Goal: Find specific page/section: Find specific page/section

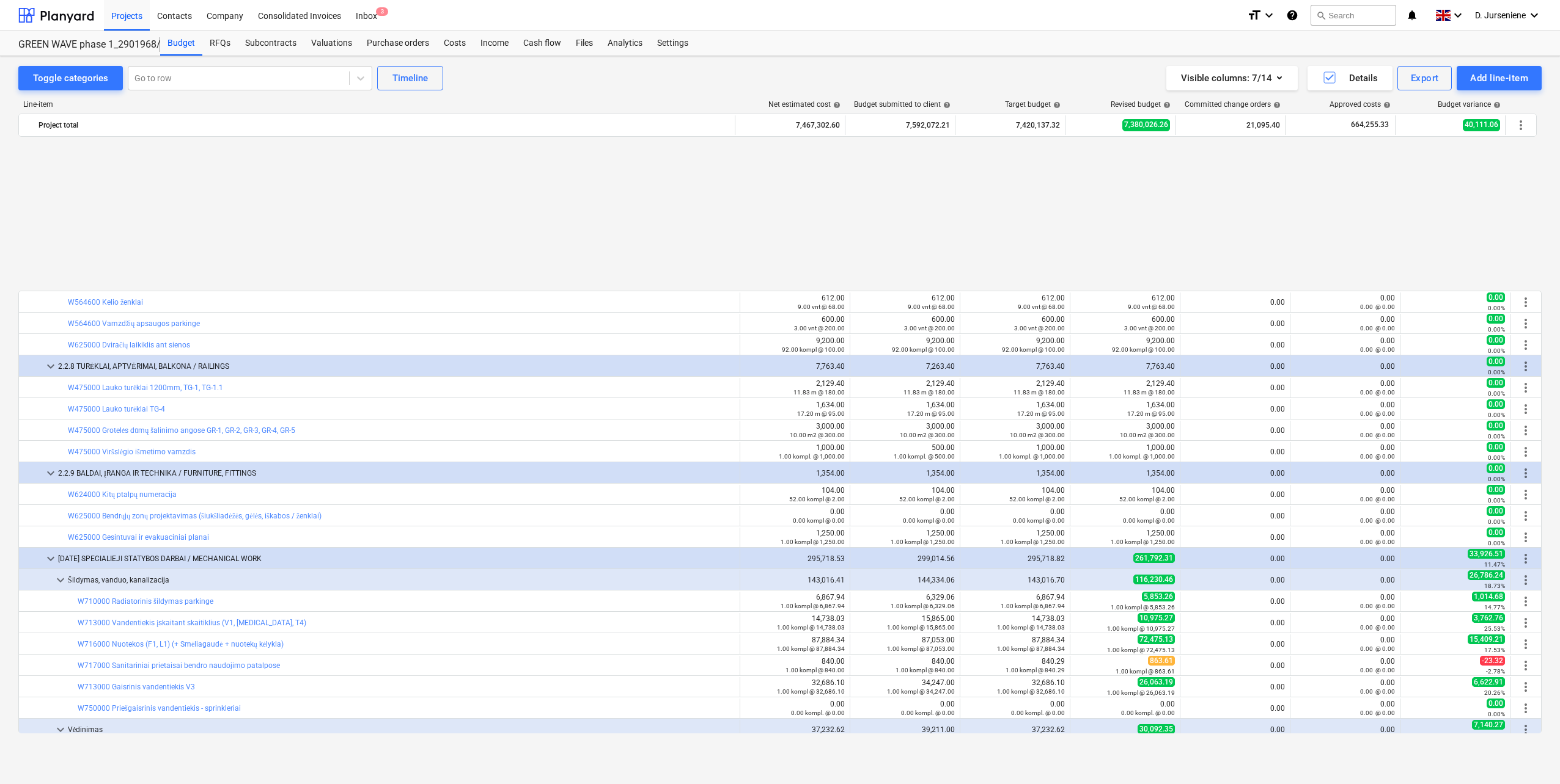
scroll to position [2172, 0]
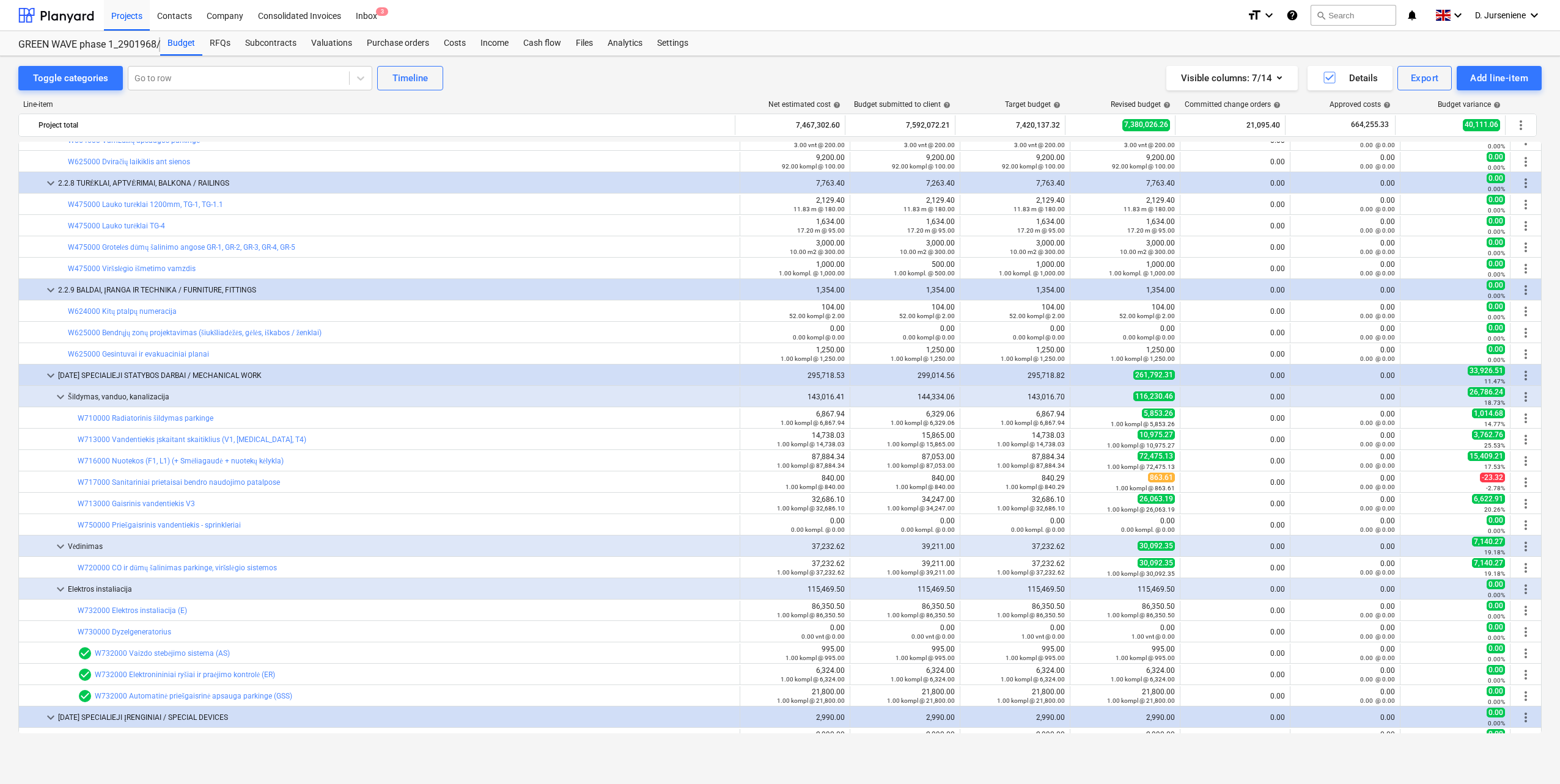
click at [695, 94] on div "Line-item Net estimated cost help Budget submitted to client help Target budget…" at bounding box center [780, 419] width 1523 height 658
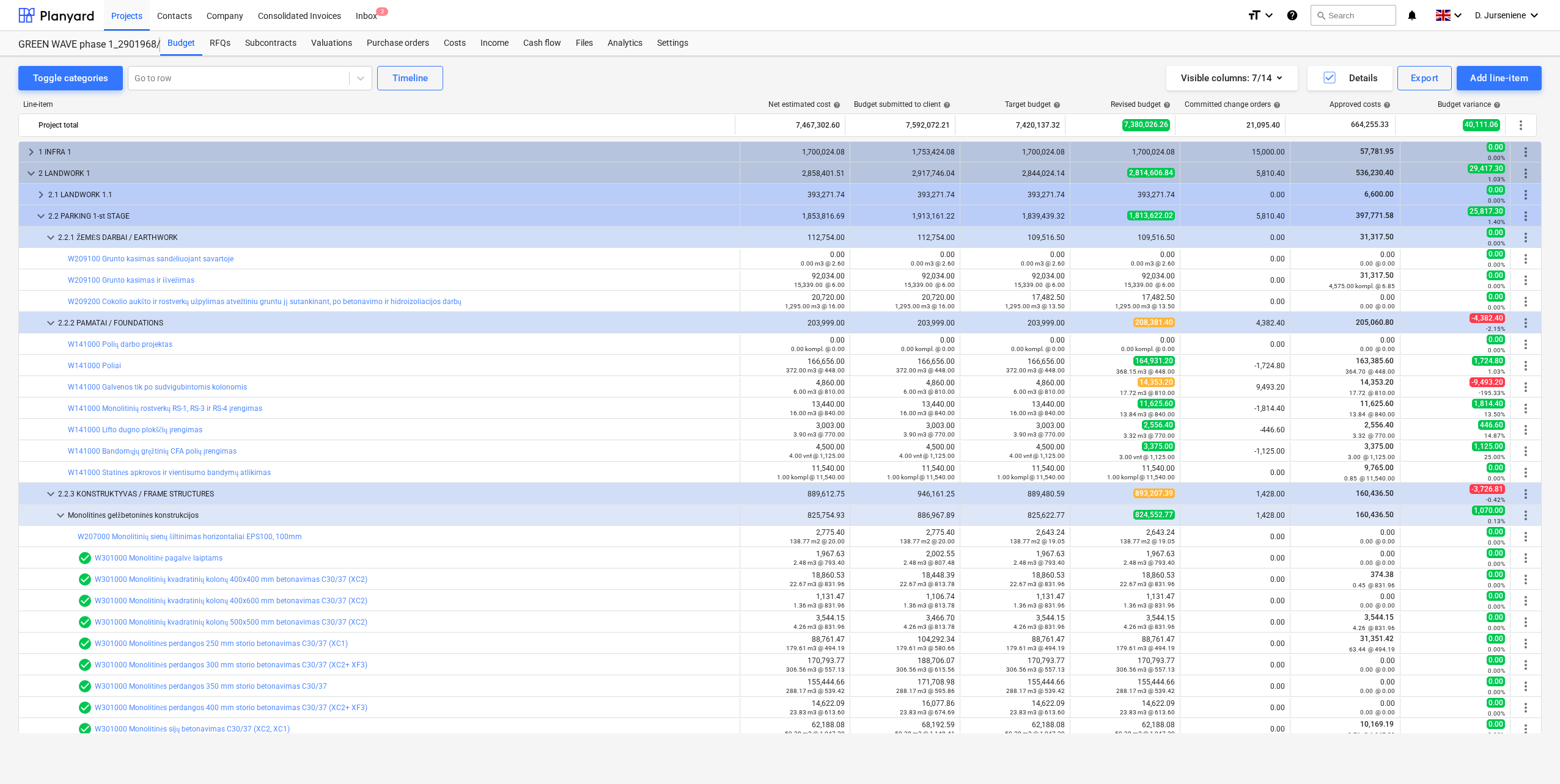
scroll to position [0, 0]
click at [183, 41] on div "Budget" at bounding box center [181, 44] width 42 height 24
click at [126, 23] on div "Projects" at bounding box center [126, 15] width 46 height 32
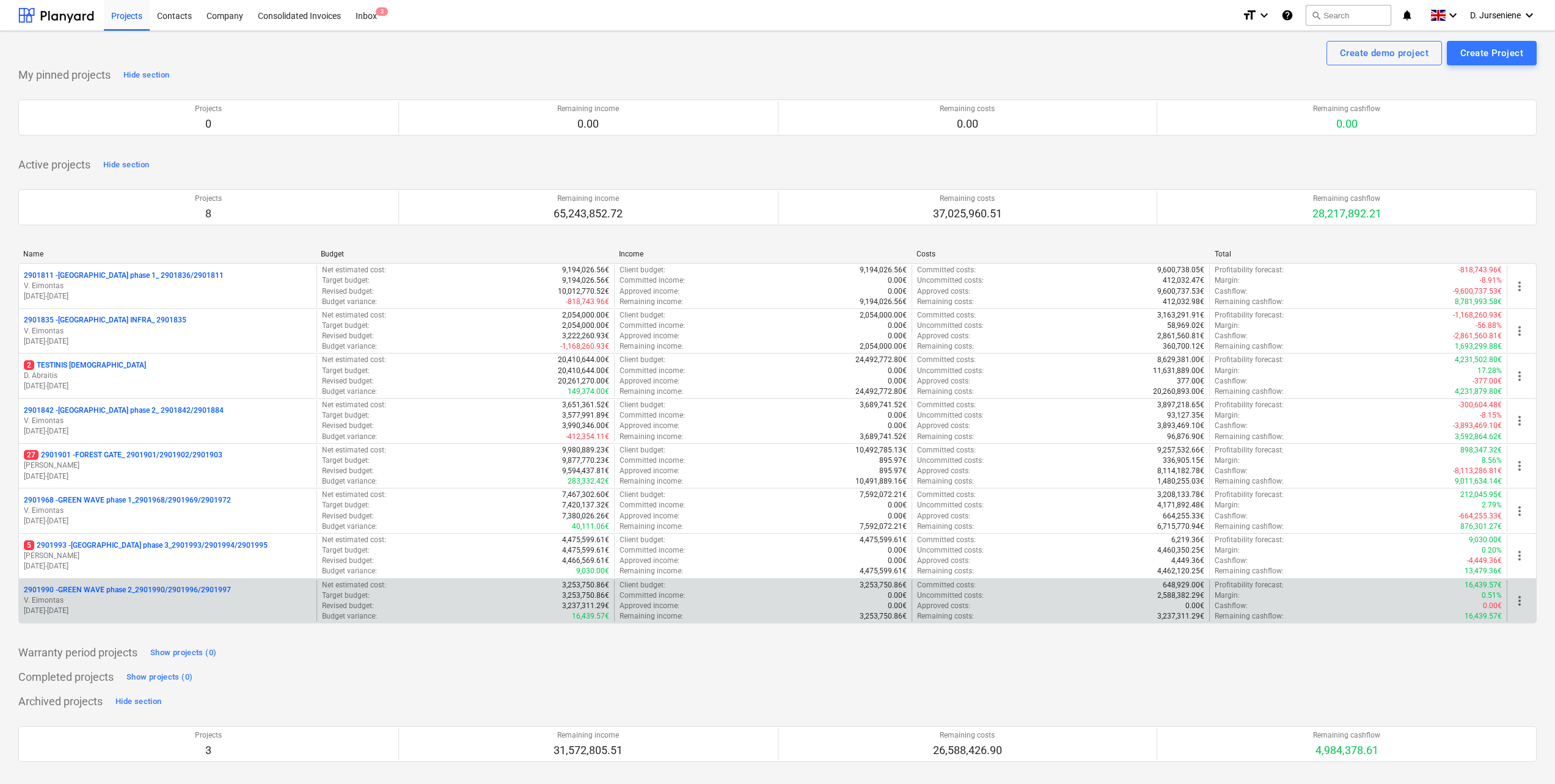
click at [153, 597] on p "V. Eimontas" at bounding box center [168, 600] width 288 height 11
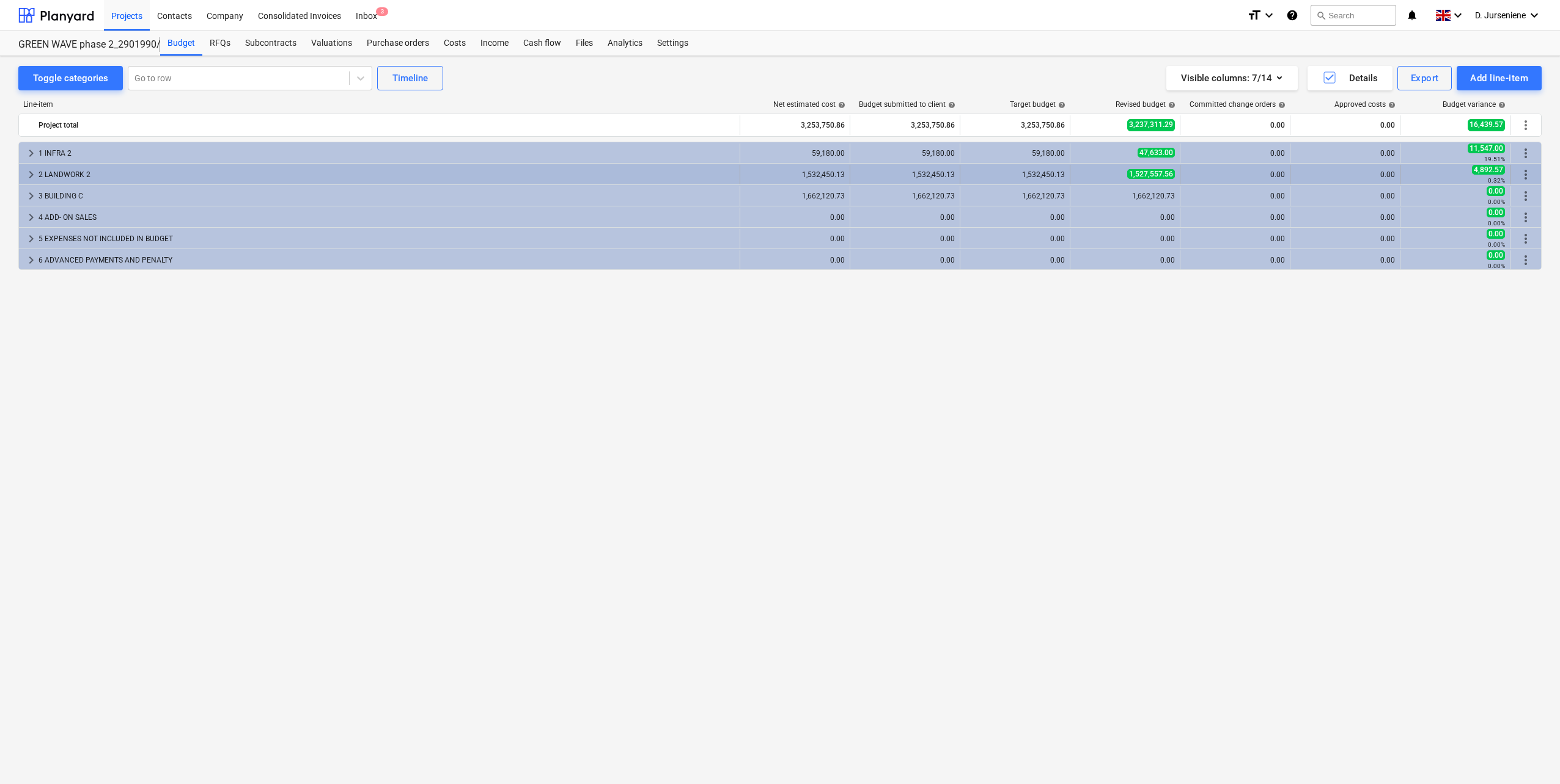
click at [83, 171] on div "2 LANDWORK 2" at bounding box center [387, 175] width 696 height 19
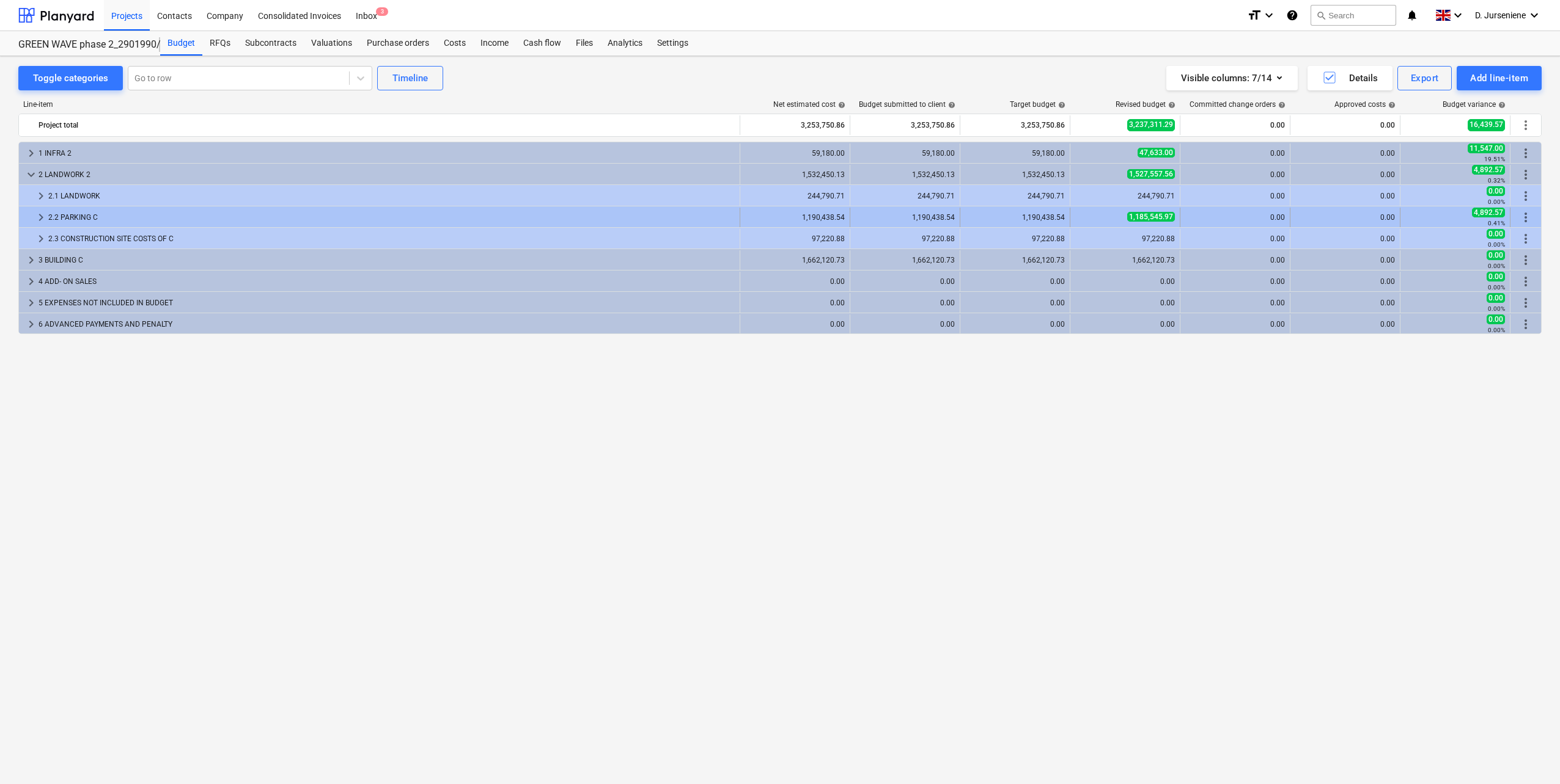
click at [75, 210] on div "2.2 PARKING C" at bounding box center [392, 218] width 686 height 19
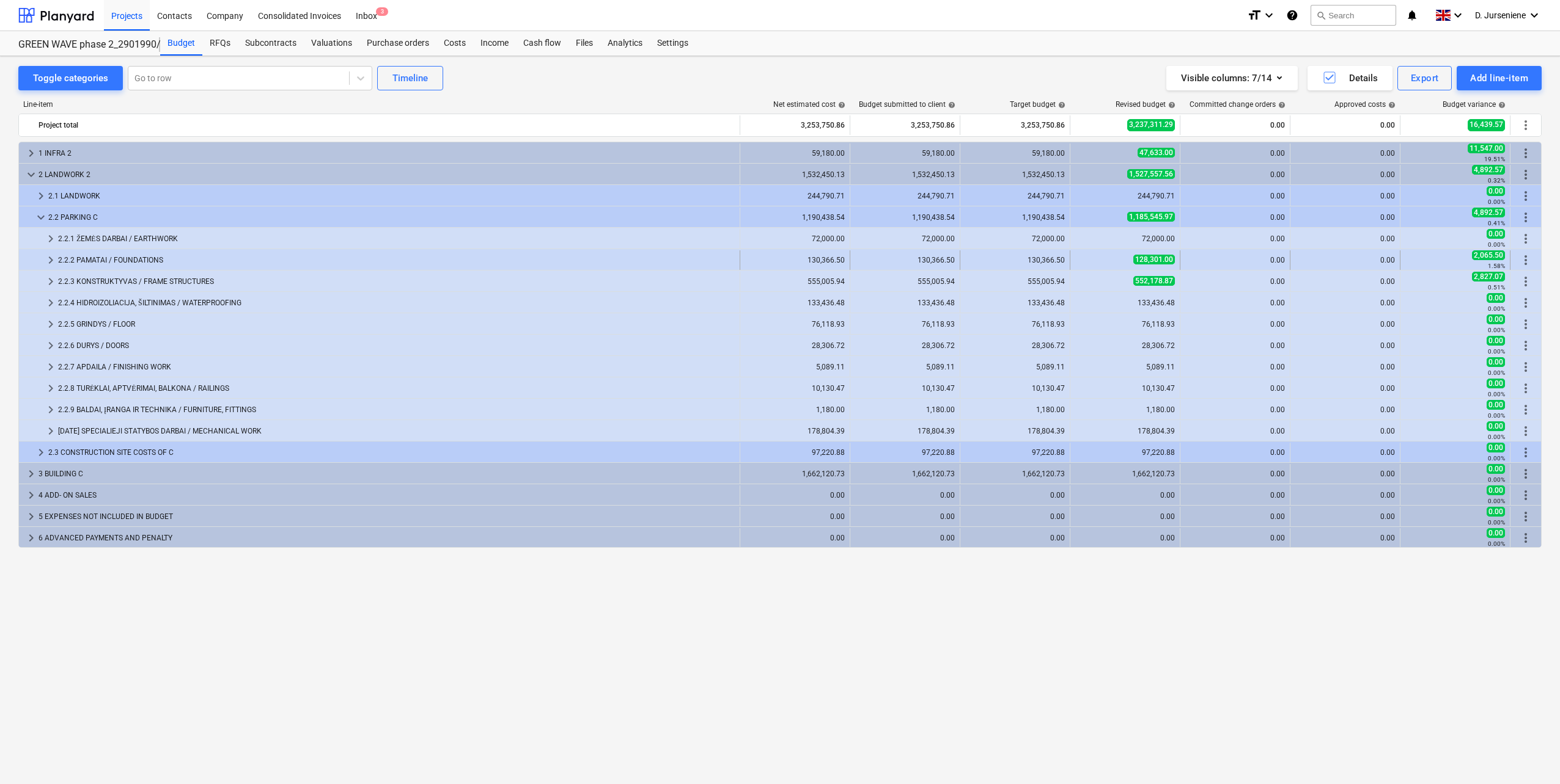
click at [113, 257] on div "2.2.2 PAMATAI / FOUNDATIONS" at bounding box center [397, 261] width 677 height 19
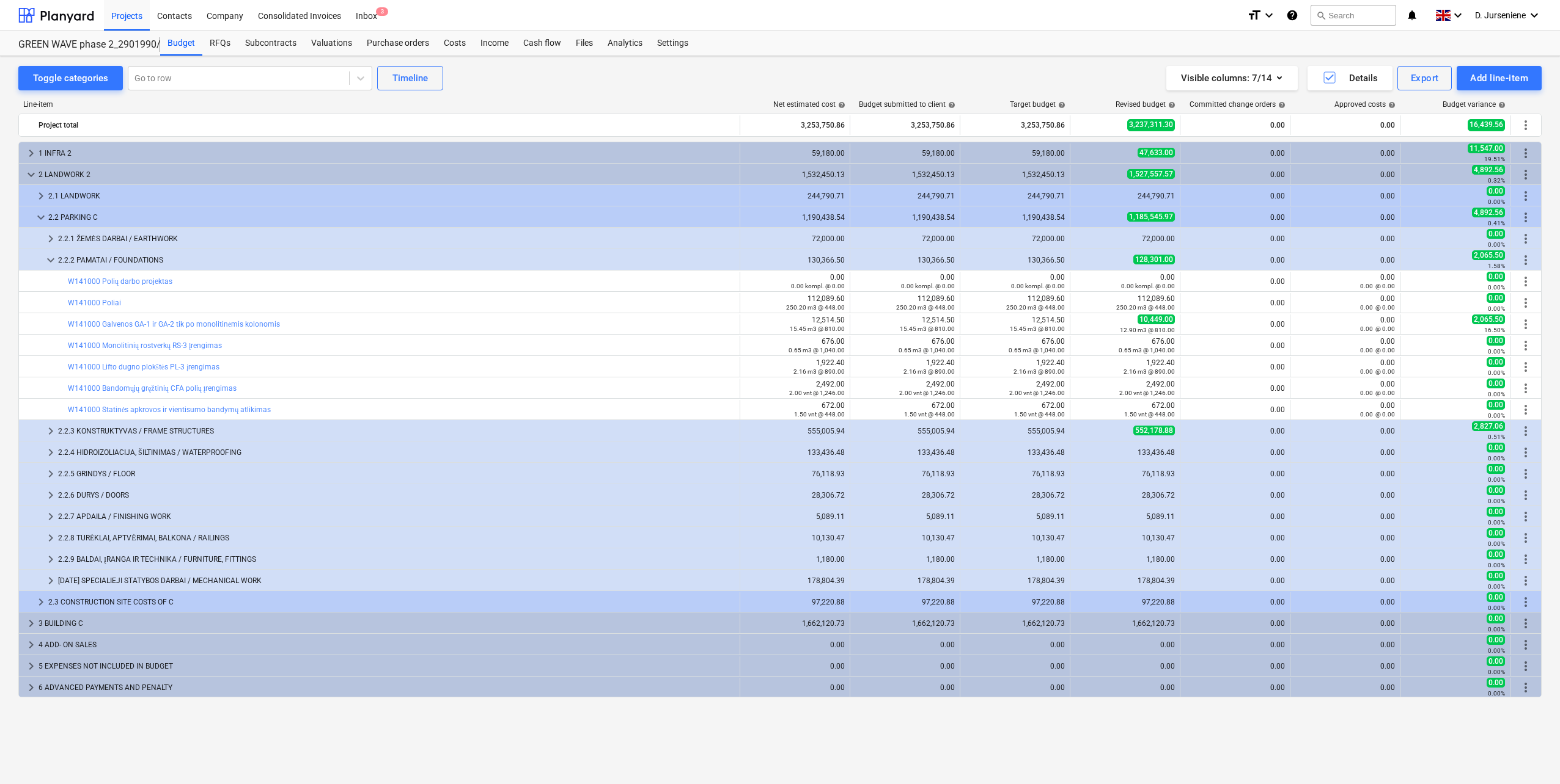
click at [455, 105] on div "Line-item" at bounding box center [380, 104] width 722 height 9
click at [555, 86] on div "Toggle categories Go to row Timeline Visible columns : 7/14 Details Export Add …" at bounding box center [780, 78] width 1523 height 24
click at [121, 19] on div "Projects" at bounding box center [126, 15] width 46 height 32
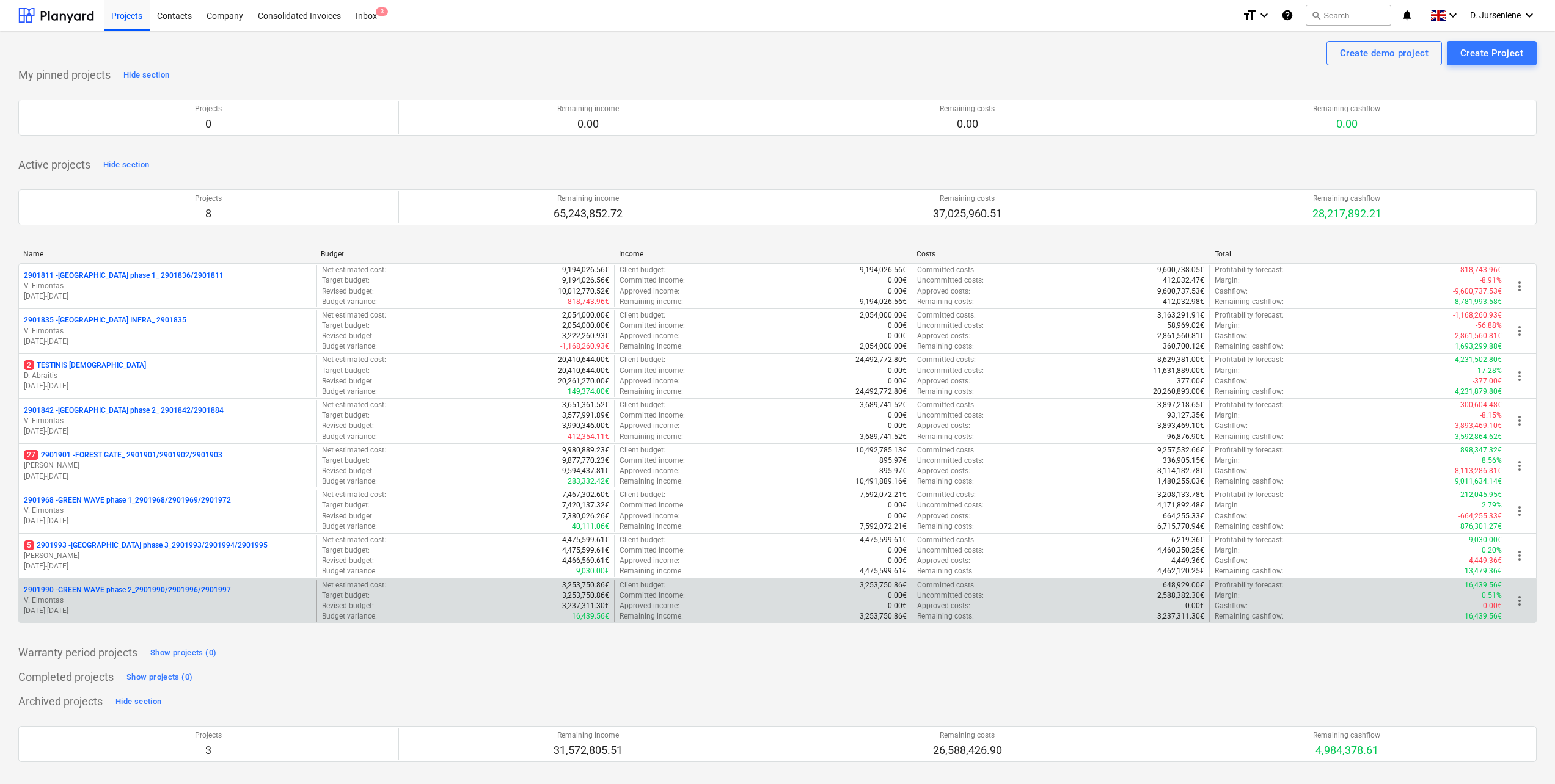
click at [104, 597] on p "V. Eimontas" at bounding box center [168, 600] width 288 height 11
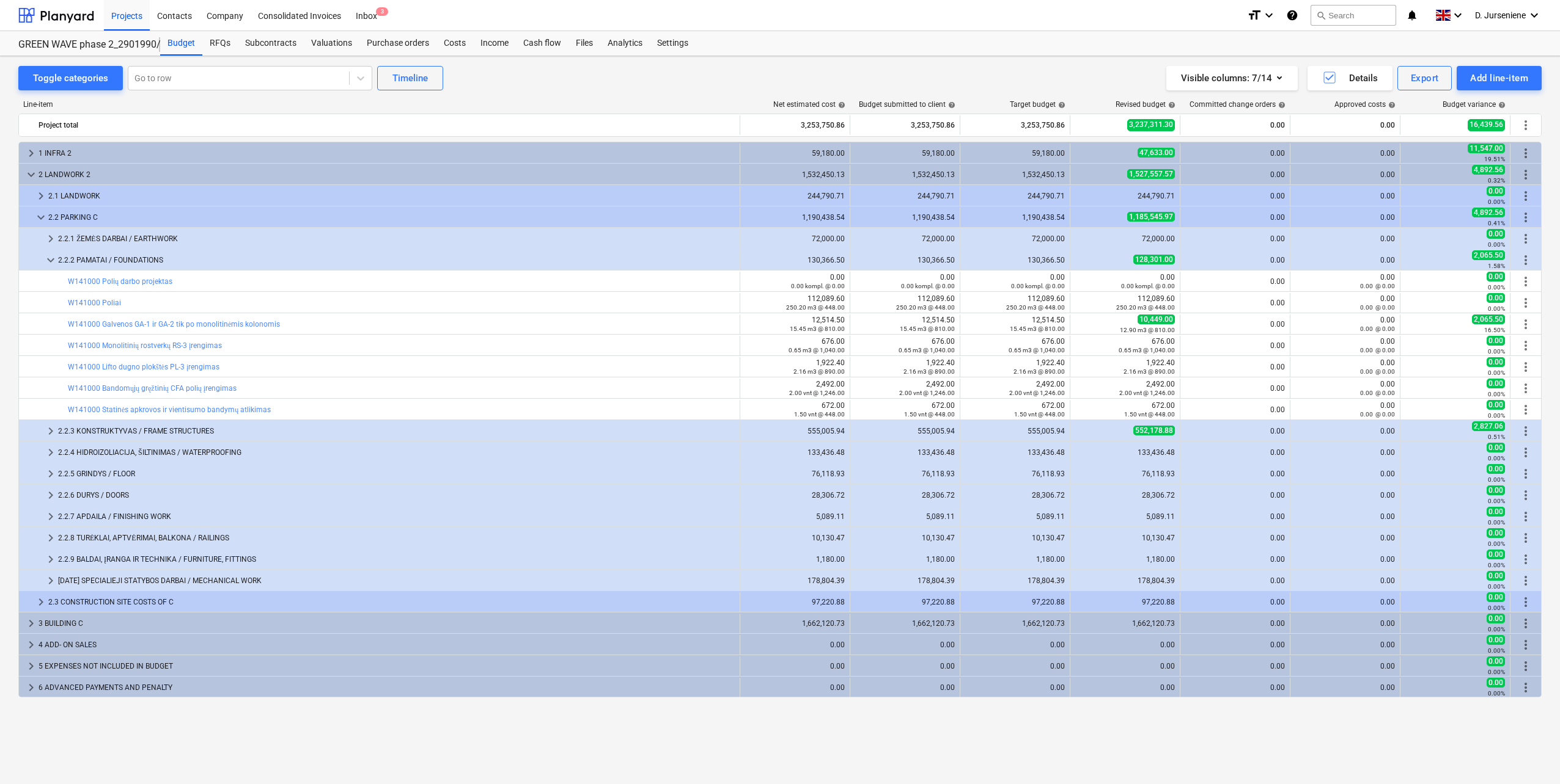
click at [562, 94] on div "Line-item Net estimated cost help Budget submitted to client help Target budget…" at bounding box center [780, 419] width 1523 height 658
click at [134, 11] on div "Projects" at bounding box center [126, 15] width 46 height 32
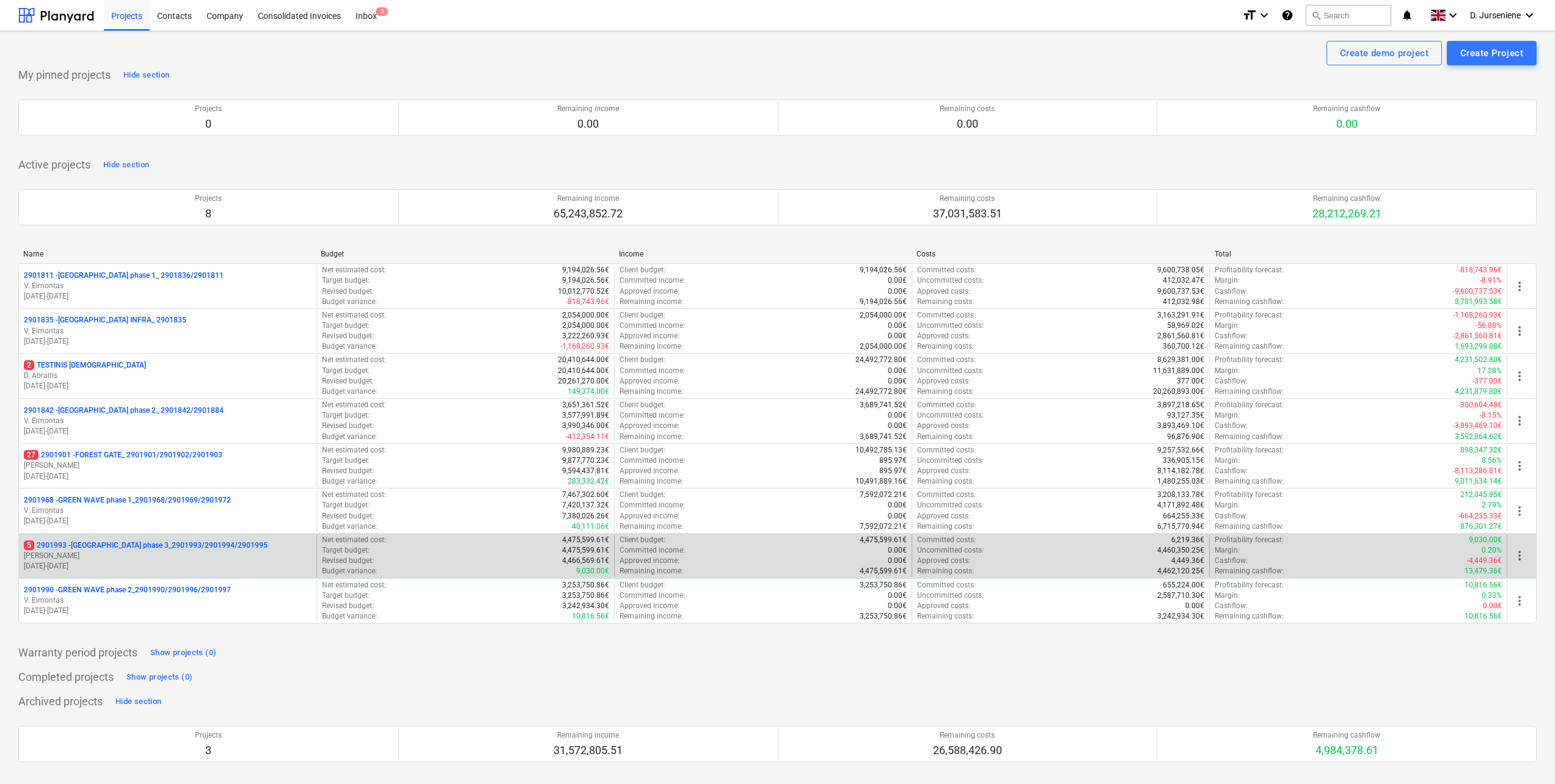
click at [117, 549] on p "5 2901993 - [GEOGRAPHIC_DATA] phase 3_2901993/2901994/2901995" at bounding box center [145, 545] width 244 height 11
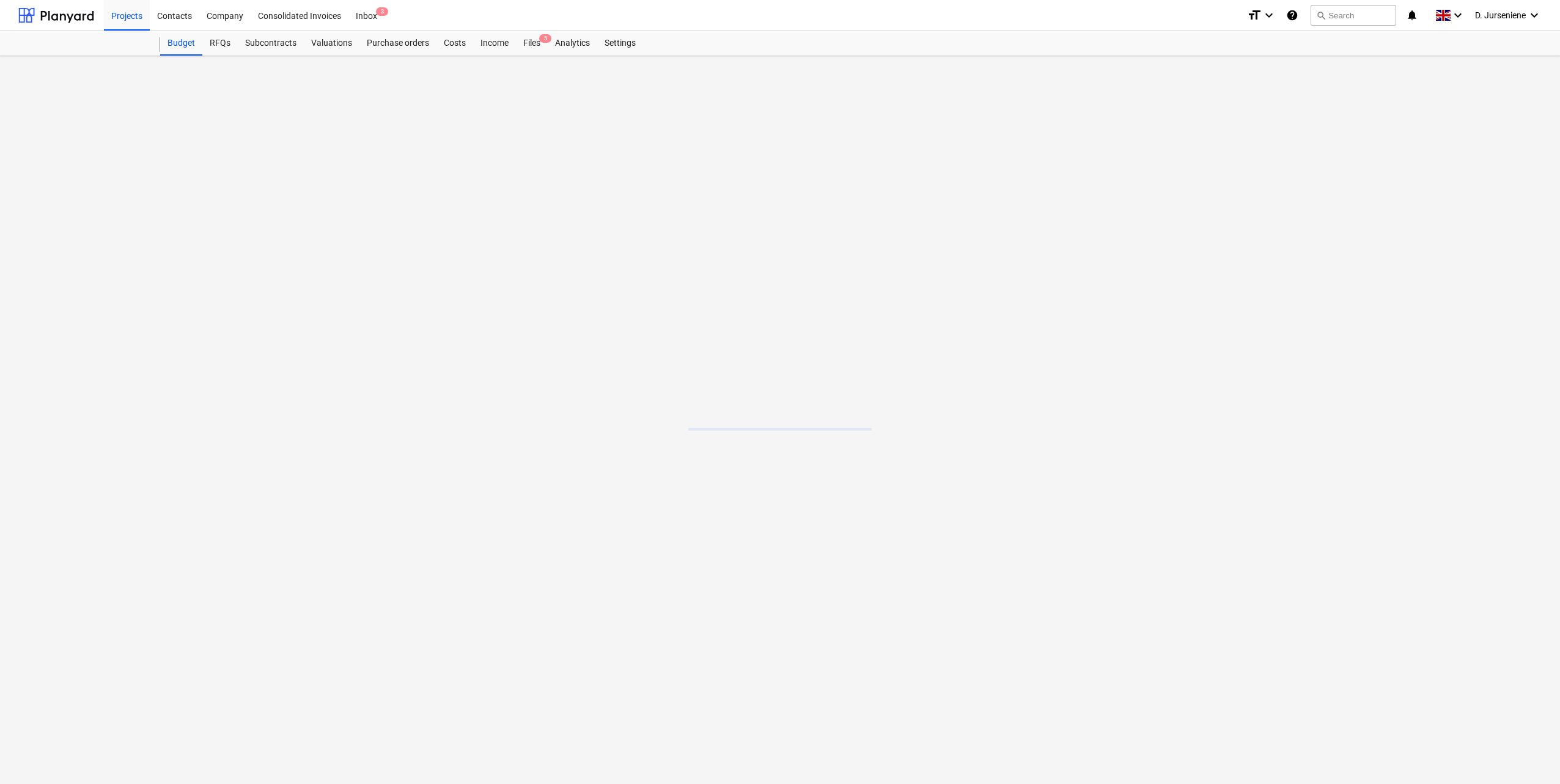
click at [117, 549] on main at bounding box center [780, 420] width 1560 height 728
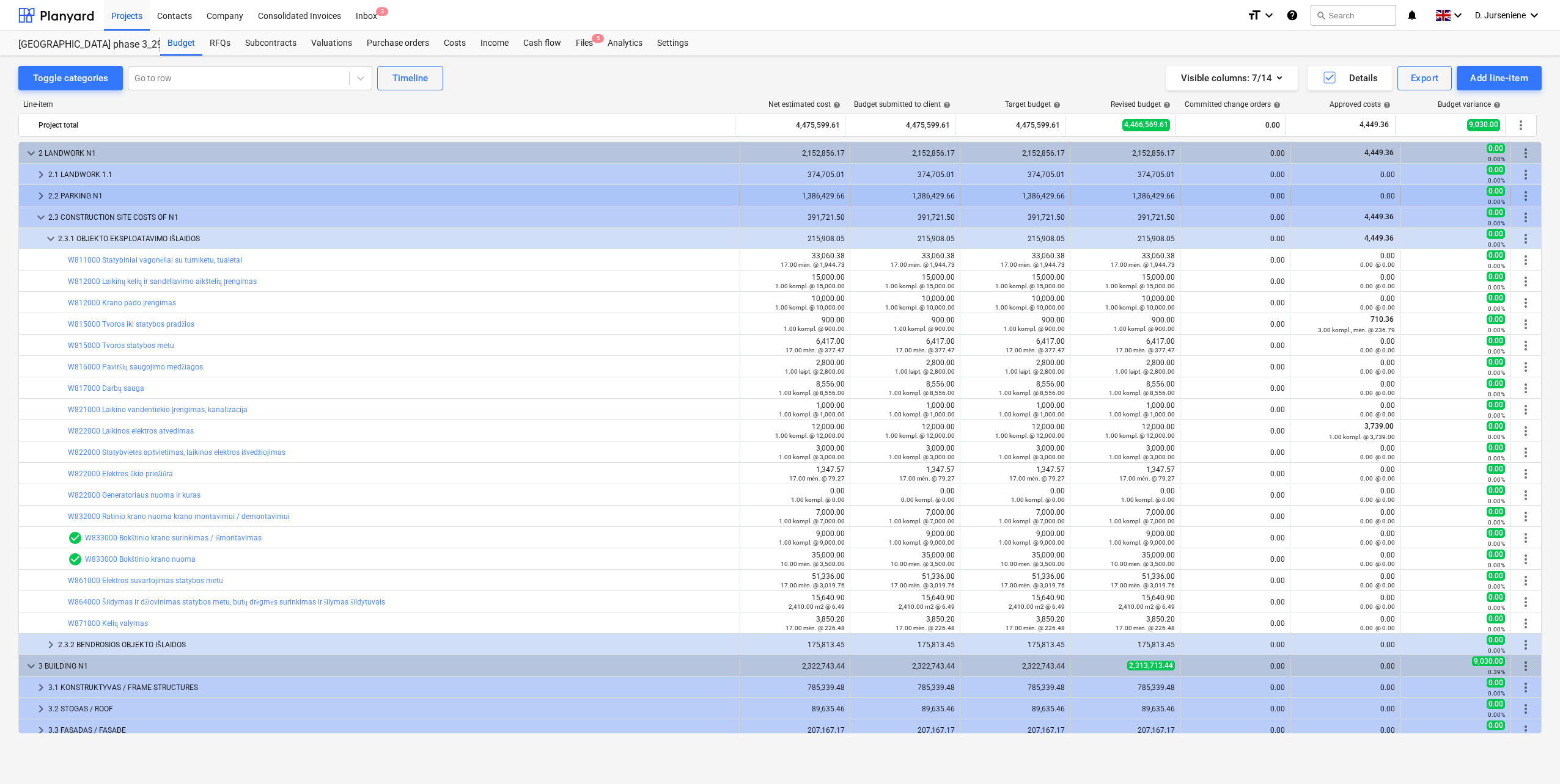
click at [112, 194] on div "2.2 PARKING N1" at bounding box center [392, 196] width 686 height 19
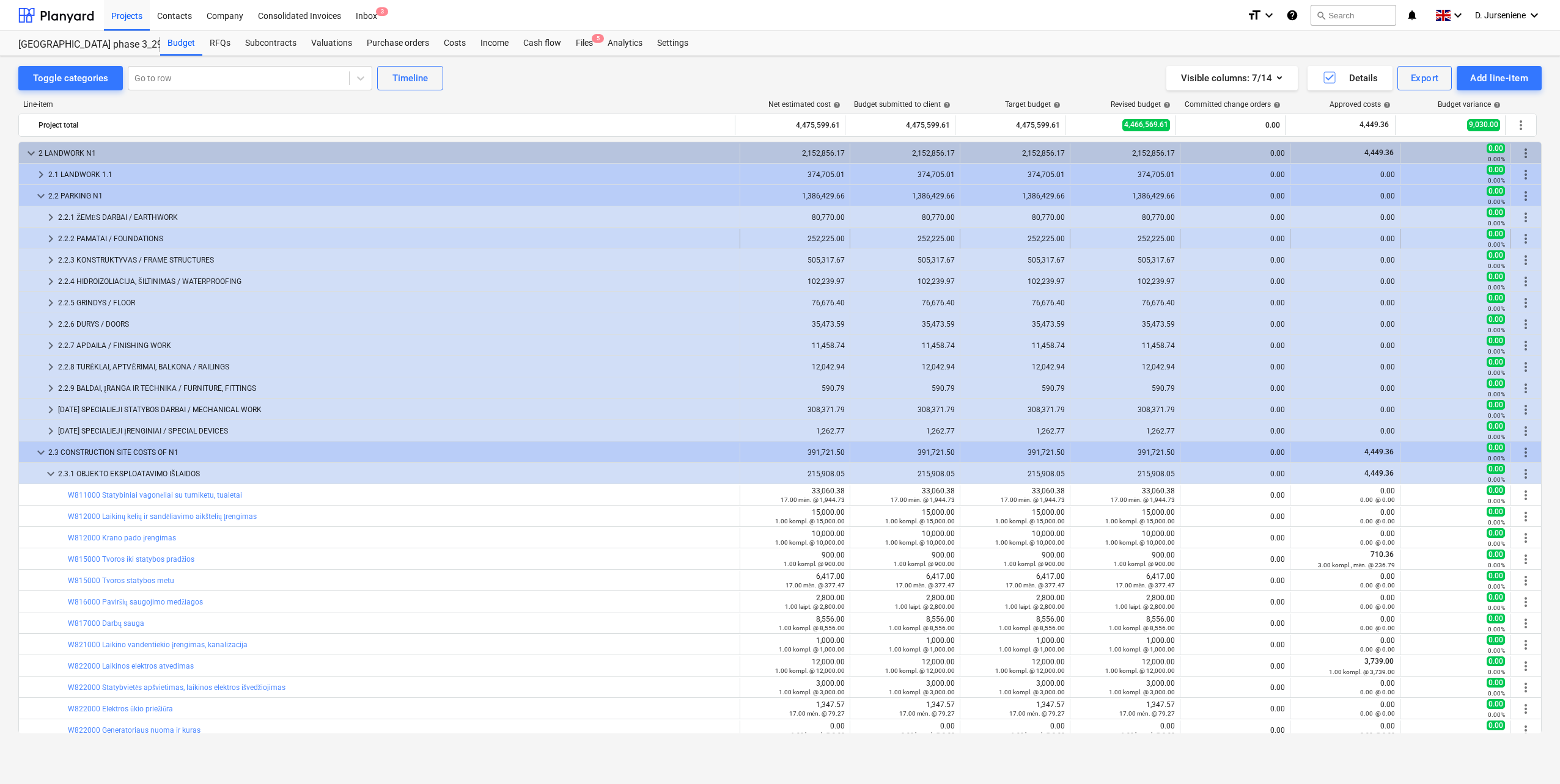
click at [116, 233] on div "2.2.2 PAMATAI / FOUNDATIONS" at bounding box center [397, 239] width 677 height 19
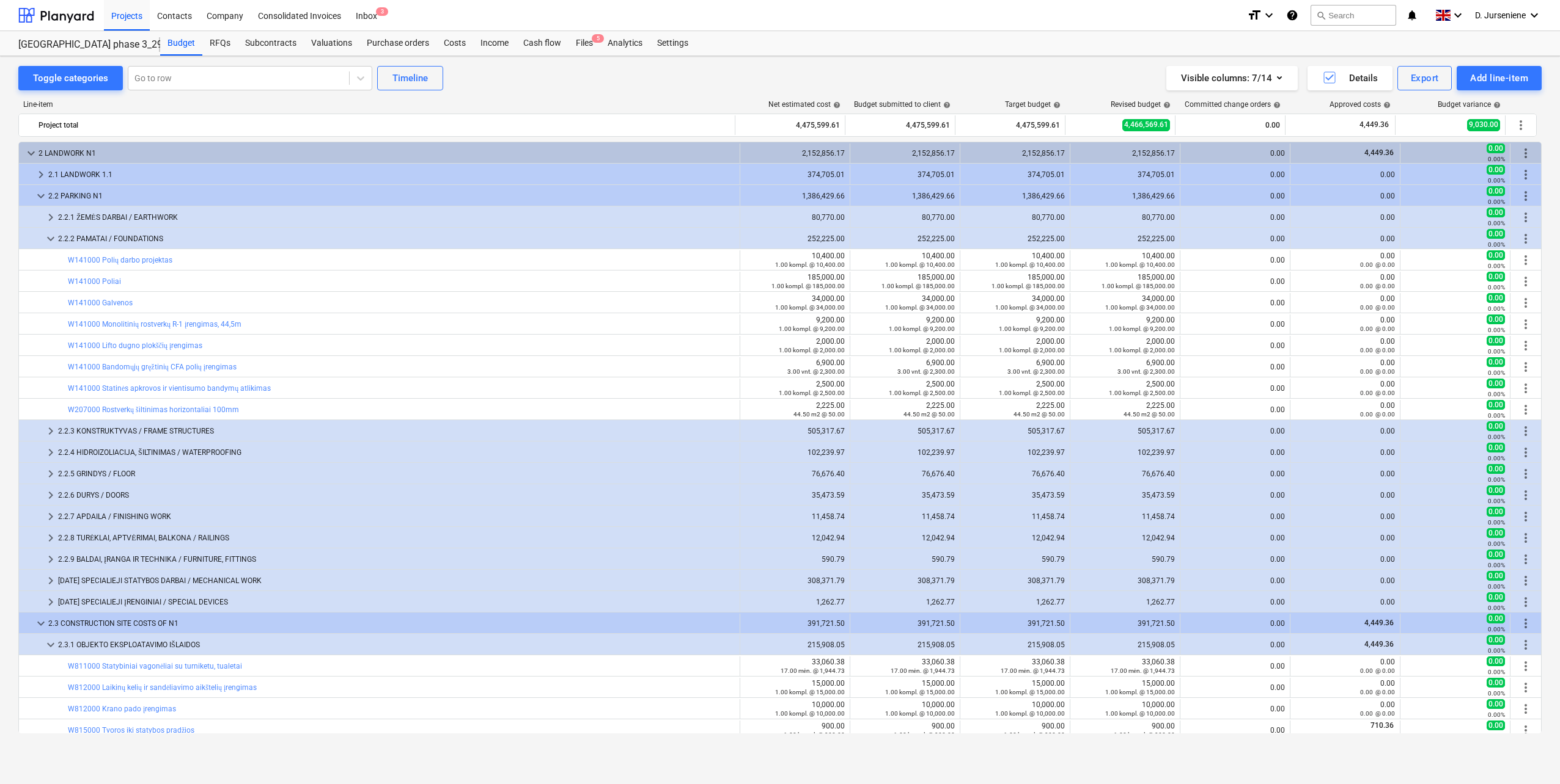
drag, startPoint x: 651, startPoint y: 70, endPoint x: 674, endPoint y: 78, distance: 24.4
click at [650, 70] on div "Toggle categories Go to row Timeline Visible columns : 7/14 Details Export Add …" at bounding box center [780, 78] width 1523 height 24
